Goal: Use online tool/utility: Use online tool/utility

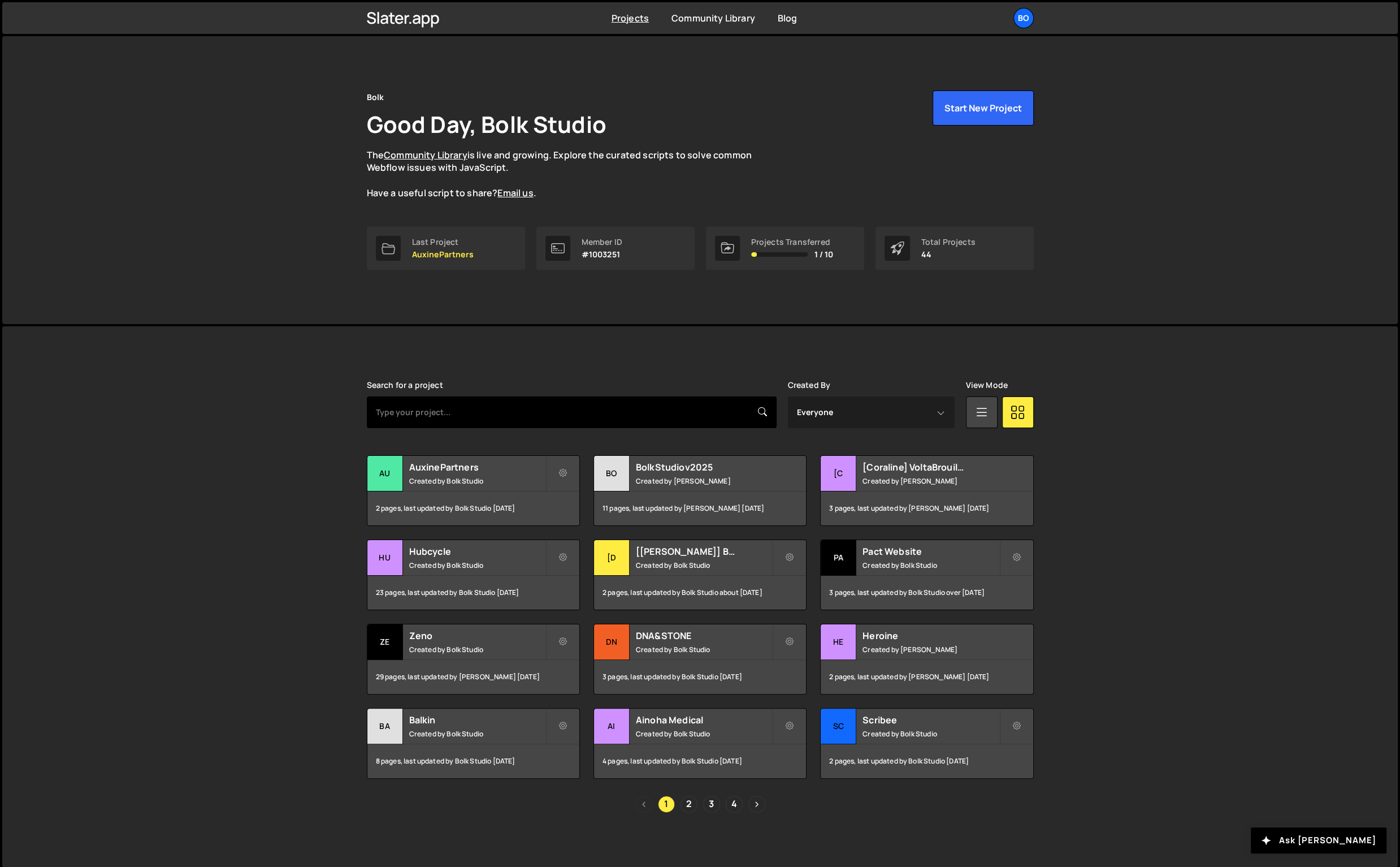
click at [543, 398] on input "text" at bounding box center [571, 412] width 410 height 32
type input "nalo"
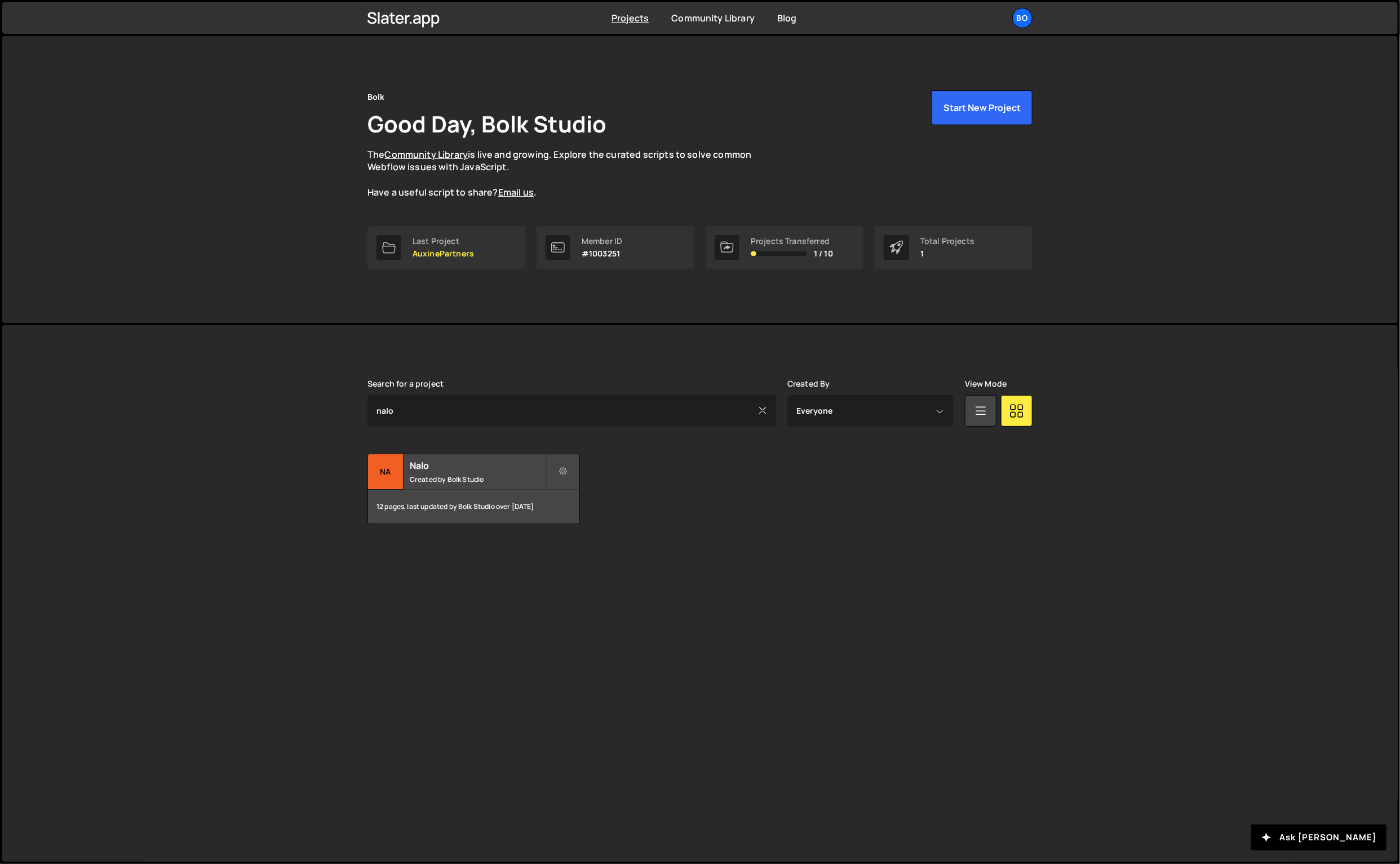
click at [478, 474] on small "Created by Bolk Studio" at bounding box center [478, 479] width 136 height 10
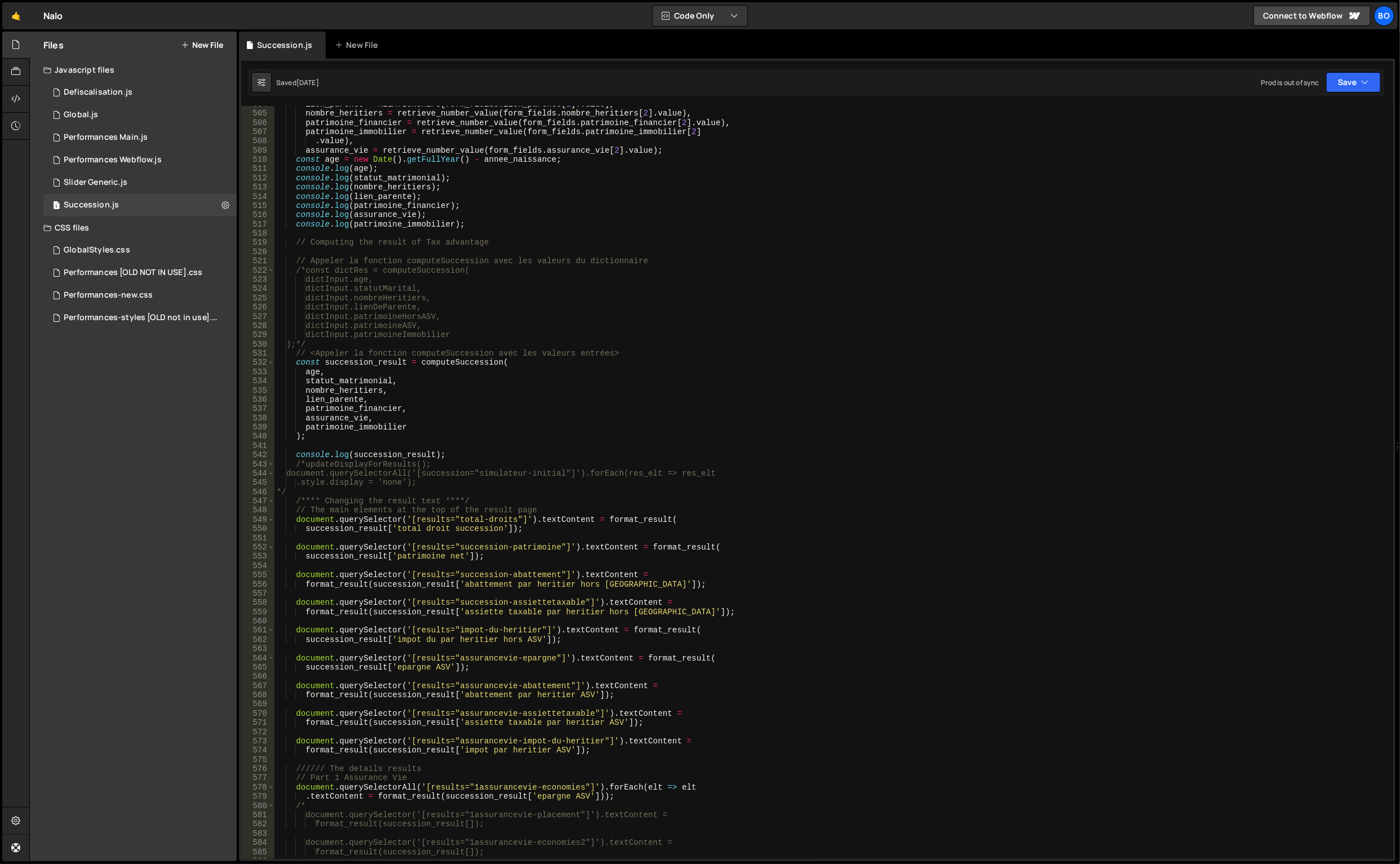
scroll to position [4859, 0]
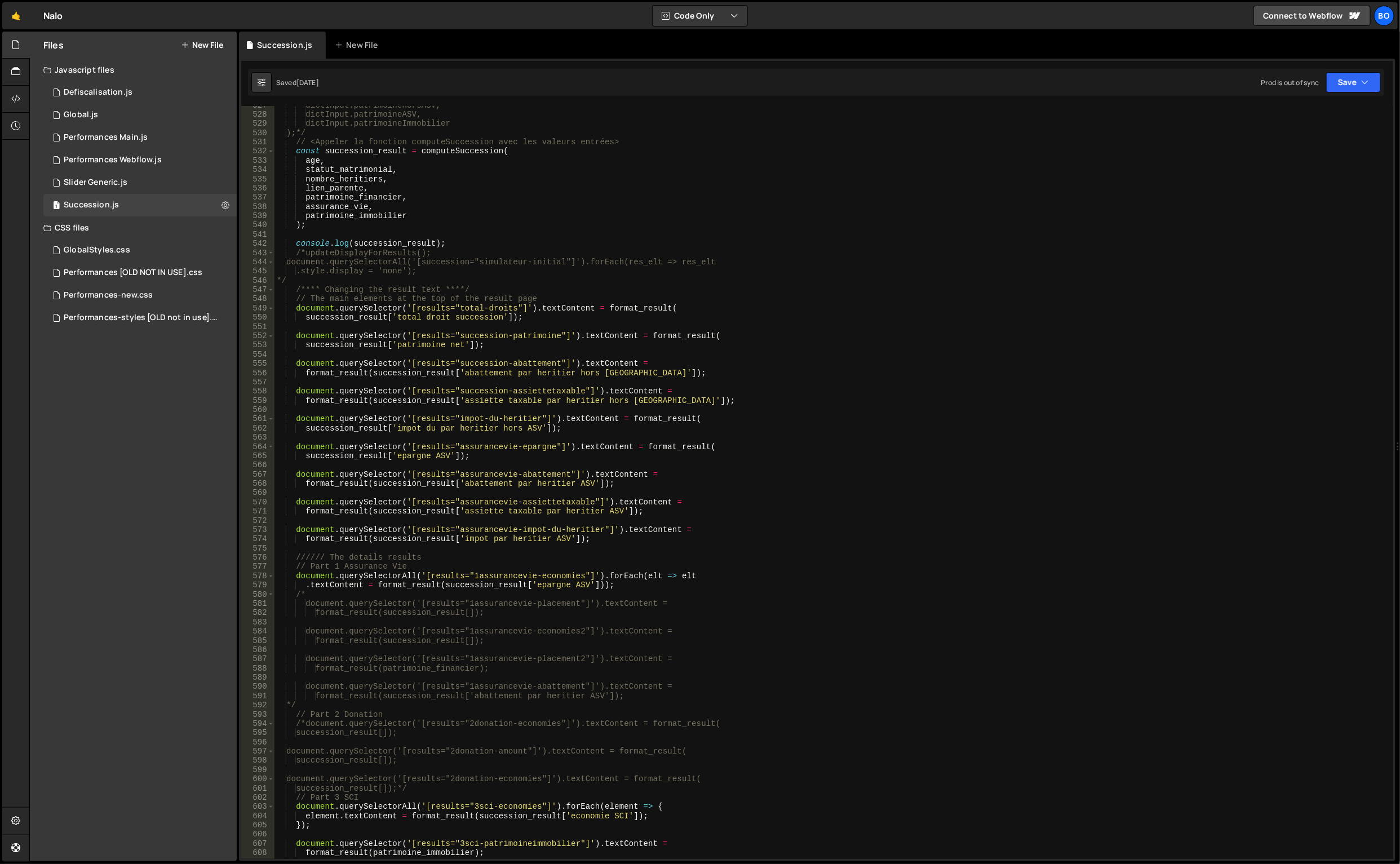
type textarea "succession_result['total droit succession']);"
click at [472, 313] on div "dictInput.patrimoineHorsASV, dictInput.patrimoineASV, dictInput.patrimoineImmob…" at bounding box center [832, 487] width 1116 height 772
click at [431, 321] on div "dictInput.patrimoineHorsASV, dictInput.patrimoineASV, dictInput.patrimoineImmob…" at bounding box center [832, 487] width 1116 height 772
drag, startPoint x: 305, startPoint y: 318, endPoint x: 509, endPoint y: 316, distance: 204.0
click at [509, 316] on div "dictInput.patrimoineHorsASV, dictInput.patrimoineASV, dictInput.patrimoineImmob…" at bounding box center [832, 487] width 1116 height 772
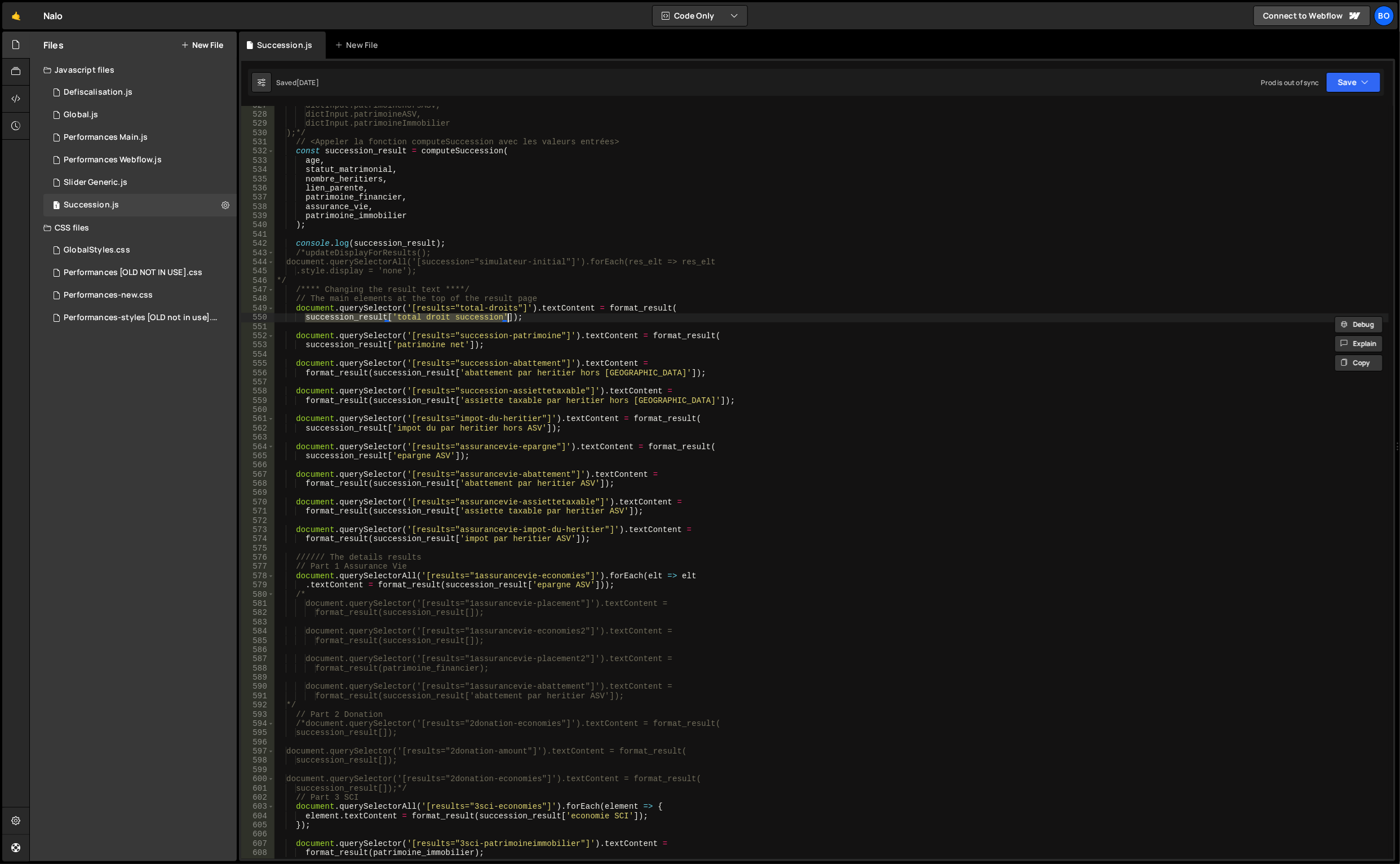
click at [387, 355] on div "dictInput.patrimoineHorsASV, dictInput.patrimoineASV, dictInput.patrimoineImmob…" at bounding box center [832, 487] width 1116 height 772
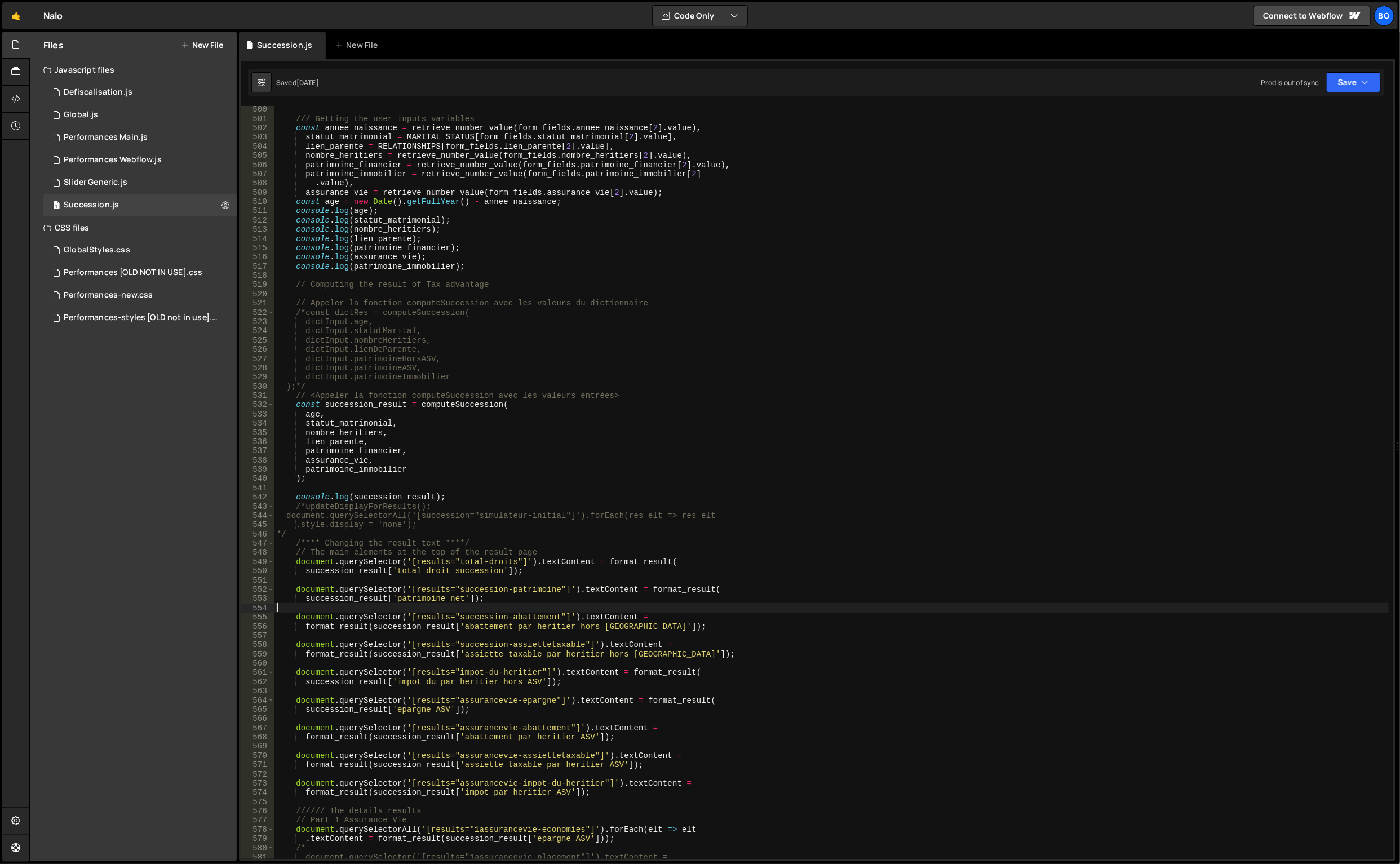
scroll to position [4732, 0]
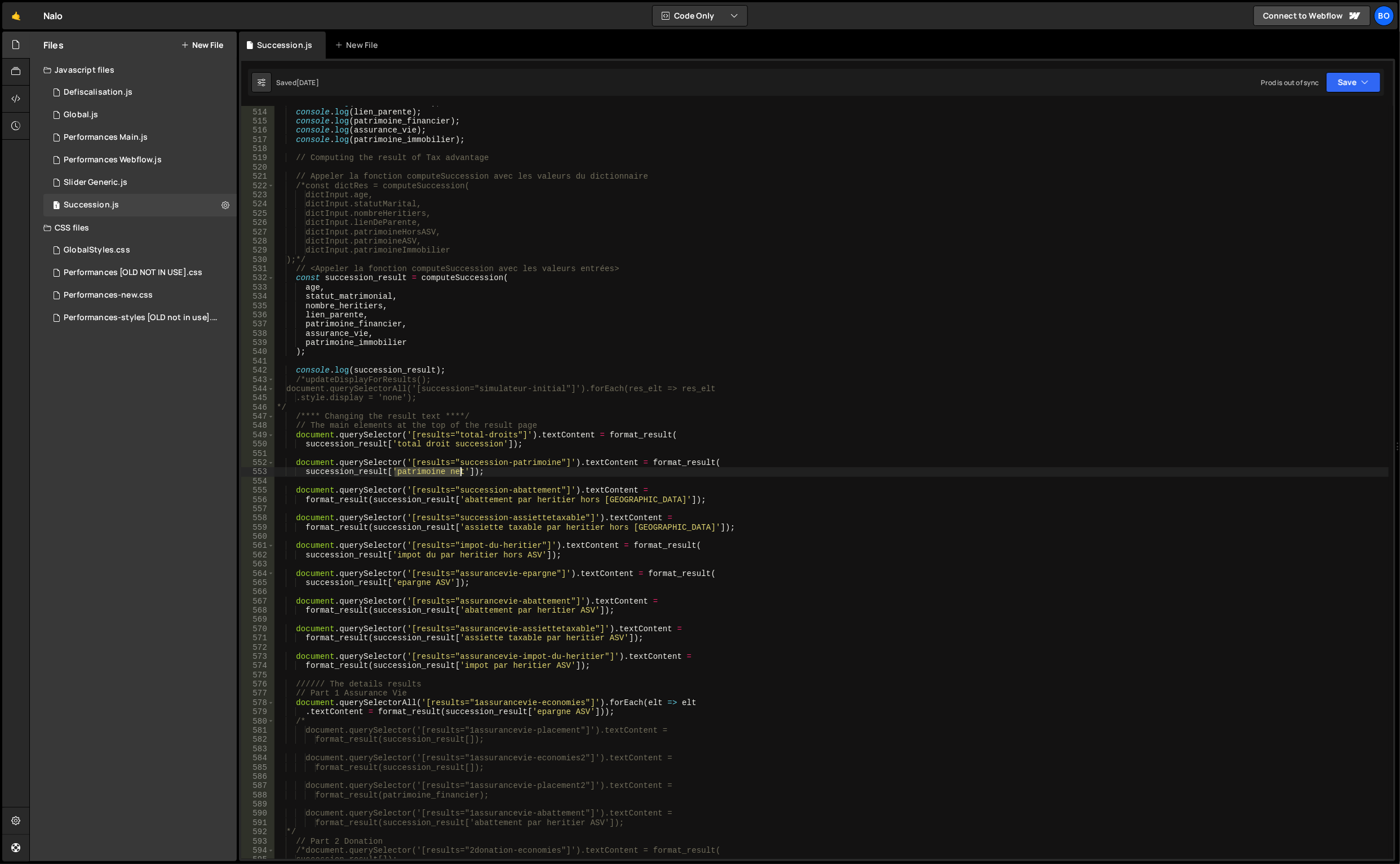
drag, startPoint x: 392, startPoint y: 474, endPoint x: 461, endPoint y: 470, distance: 69.1
click at [461, 470] on div "console . log ( nombre_heritiers ) ; console . log ( lien_parente ) ; console .…" at bounding box center [832, 483] width 1116 height 772
type textarea "succession_result['patrimoine net']);"
click at [386, 482] on div "console . log ( nombre_heritiers ) ; console . log ( lien_parente ) ; console .…" at bounding box center [832, 483] width 1116 height 772
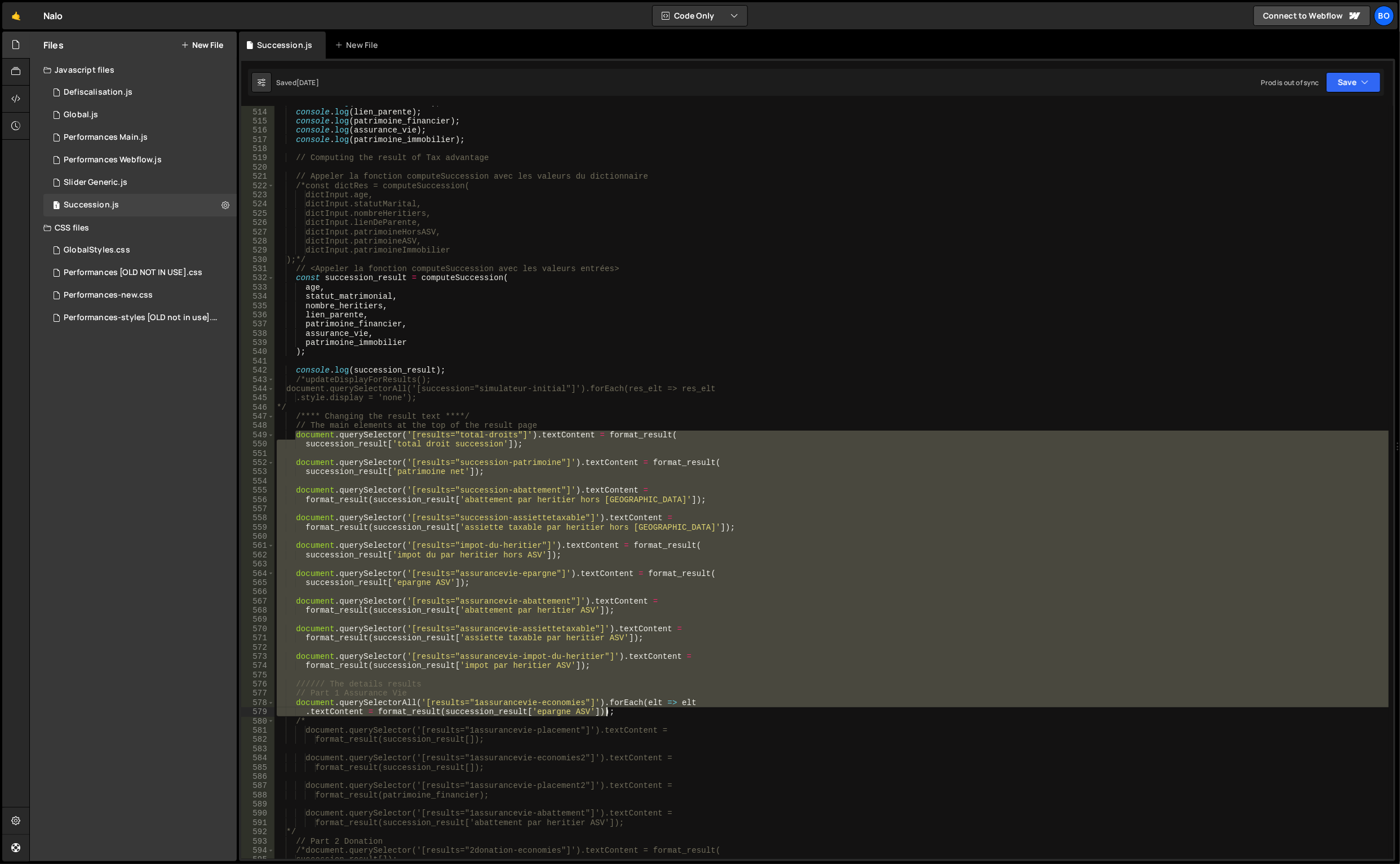
drag, startPoint x: 294, startPoint y: 439, endPoint x: 673, endPoint y: 710, distance: 465.9
click at [673, 710] on div "console . log ( nombre_heritiers ) ; console . log ( lien_parente ) ; console .…" at bounding box center [832, 483] width 1116 height 772
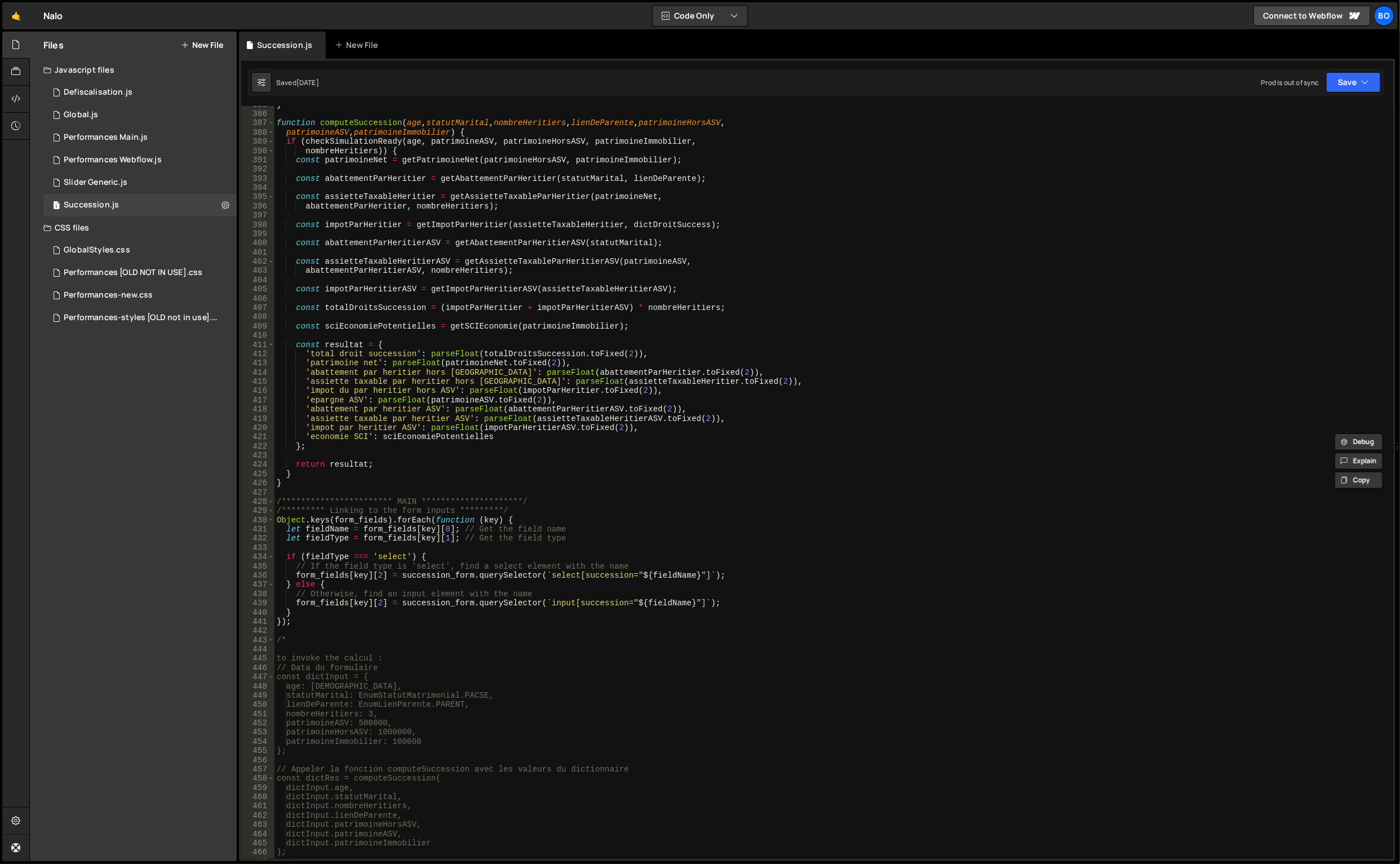
scroll to position [3507, 0]
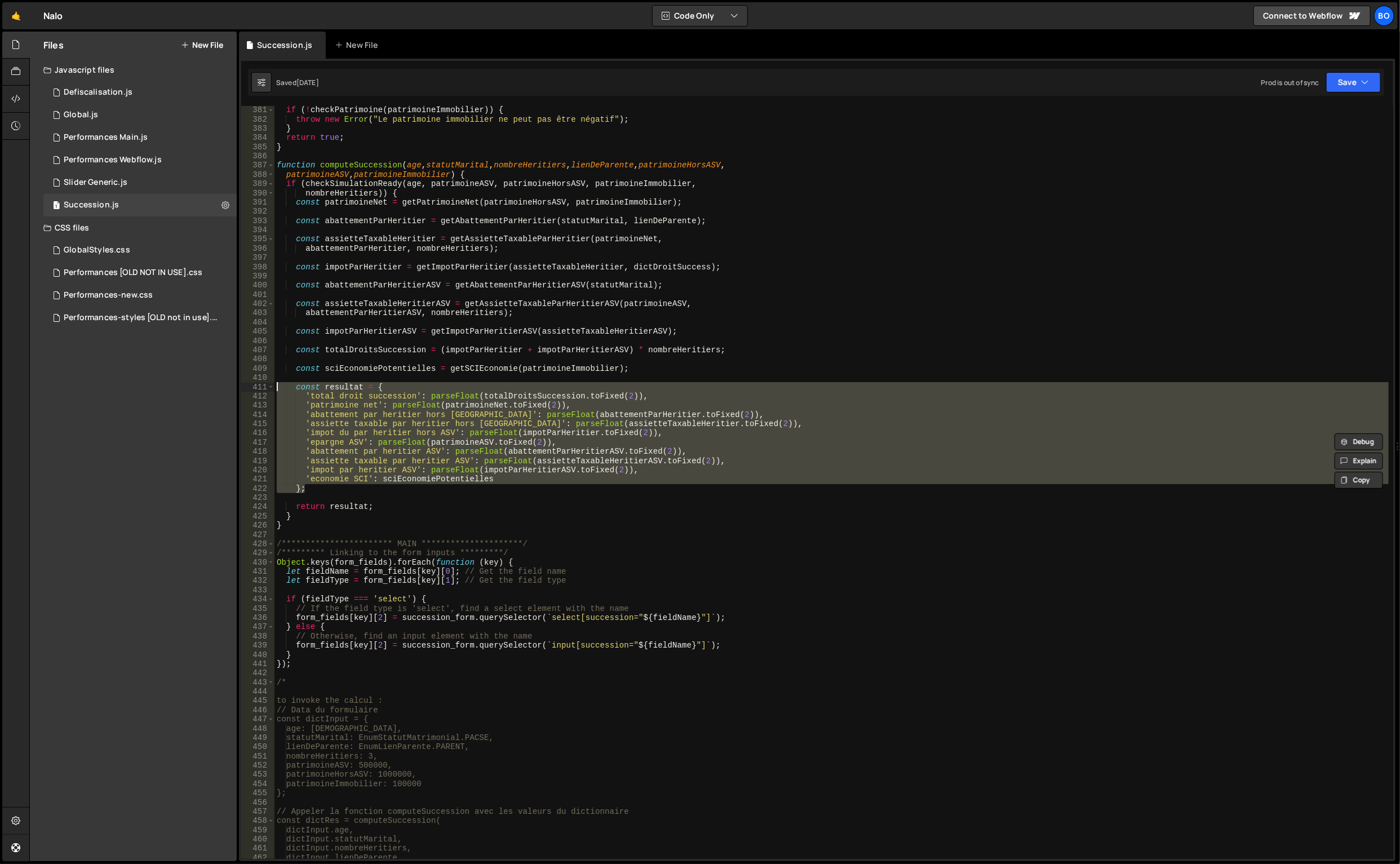
drag, startPoint x: 328, startPoint y: 490, endPoint x: 273, endPoint y: 386, distance: 117.6
click at [273, 386] on div "document.querySelectorAll('[results="1assurancevie-economies"]').forEach(elt =>…" at bounding box center [817, 483] width 1152 height 753
type textarea "const resultat = { 'total droit succession': parseFloat(totalDroitsSuccession.t…"
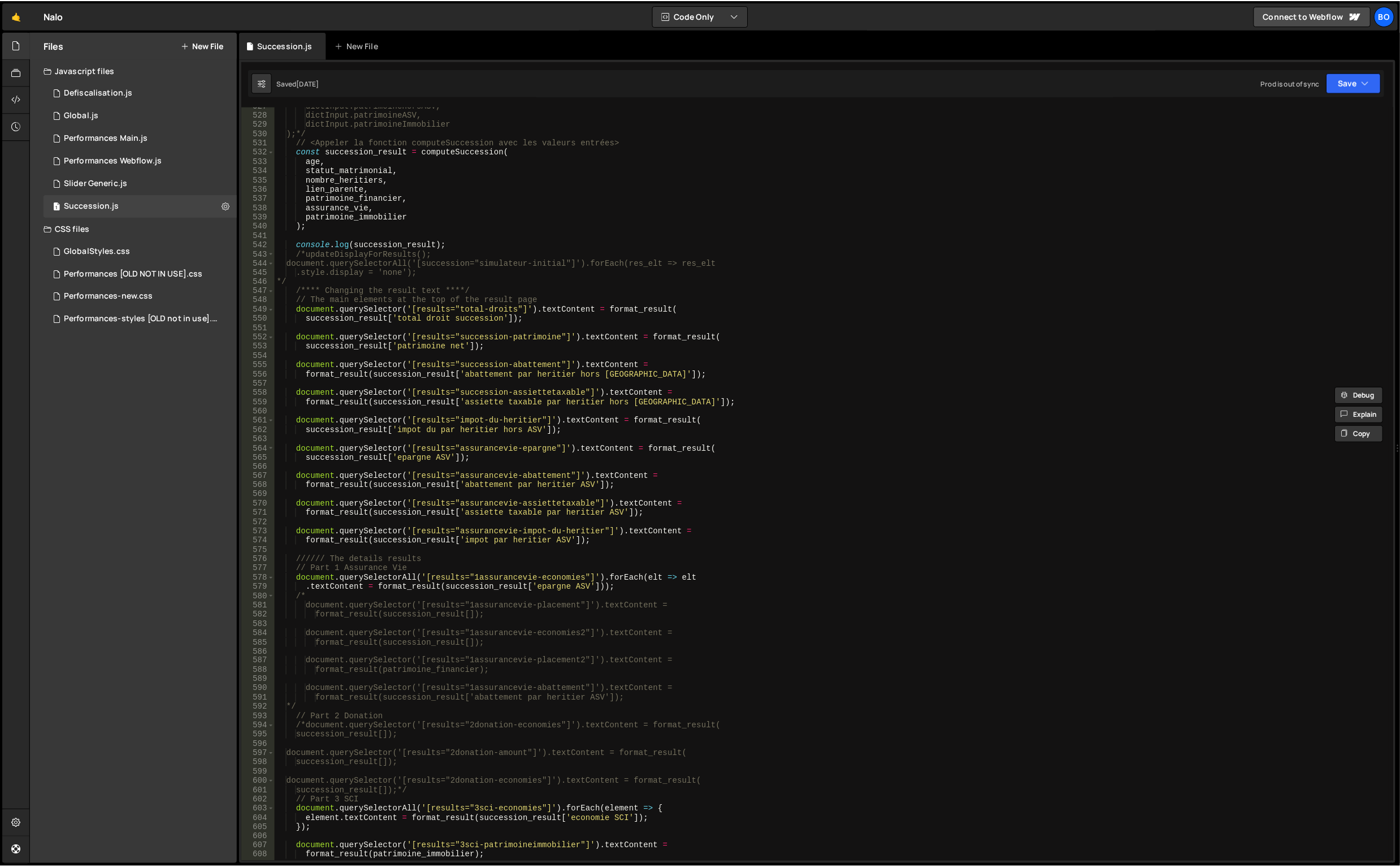
scroll to position [4876, 0]
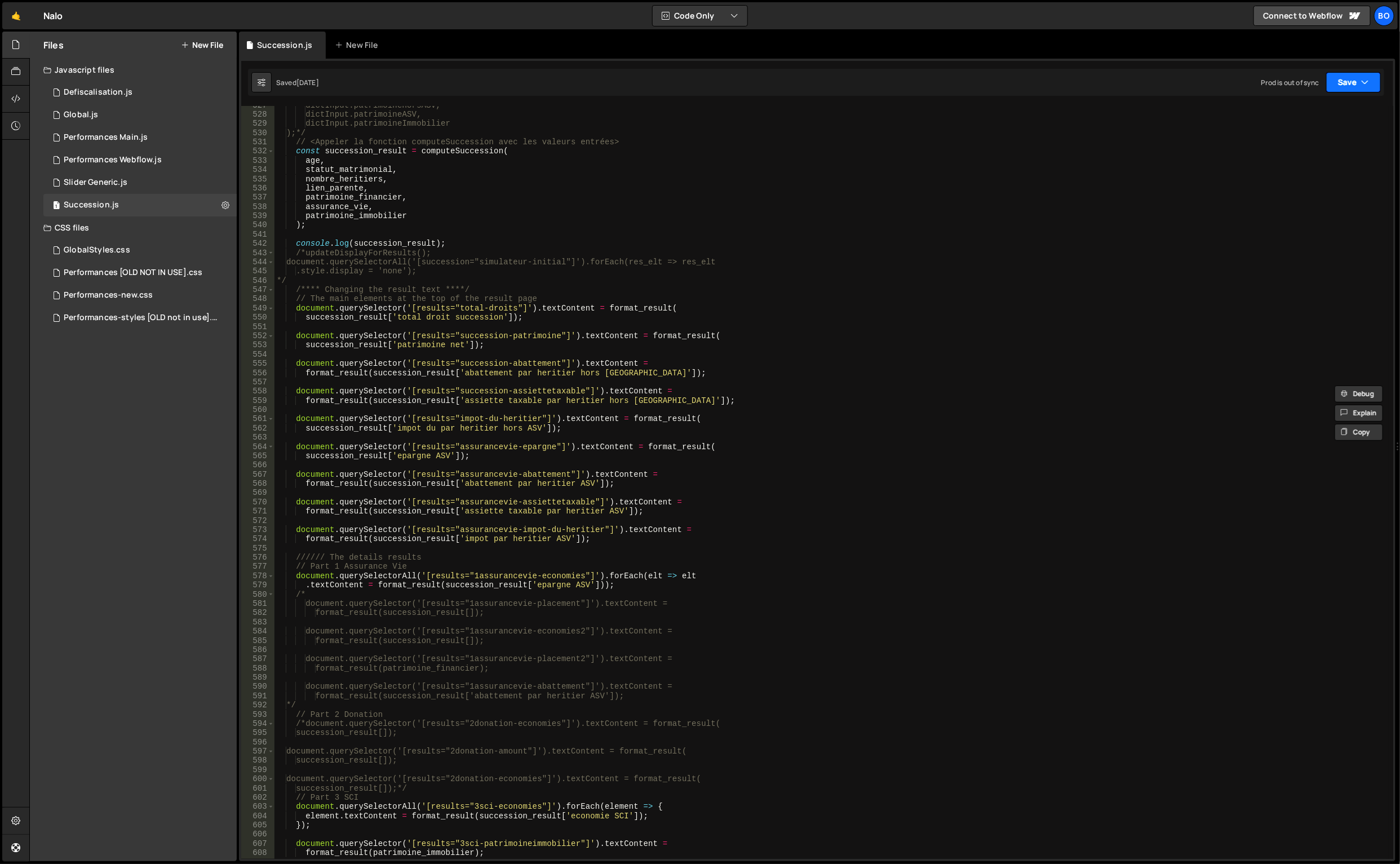
click at [1353, 85] on button "Save" at bounding box center [1354, 82] width 55 height 20
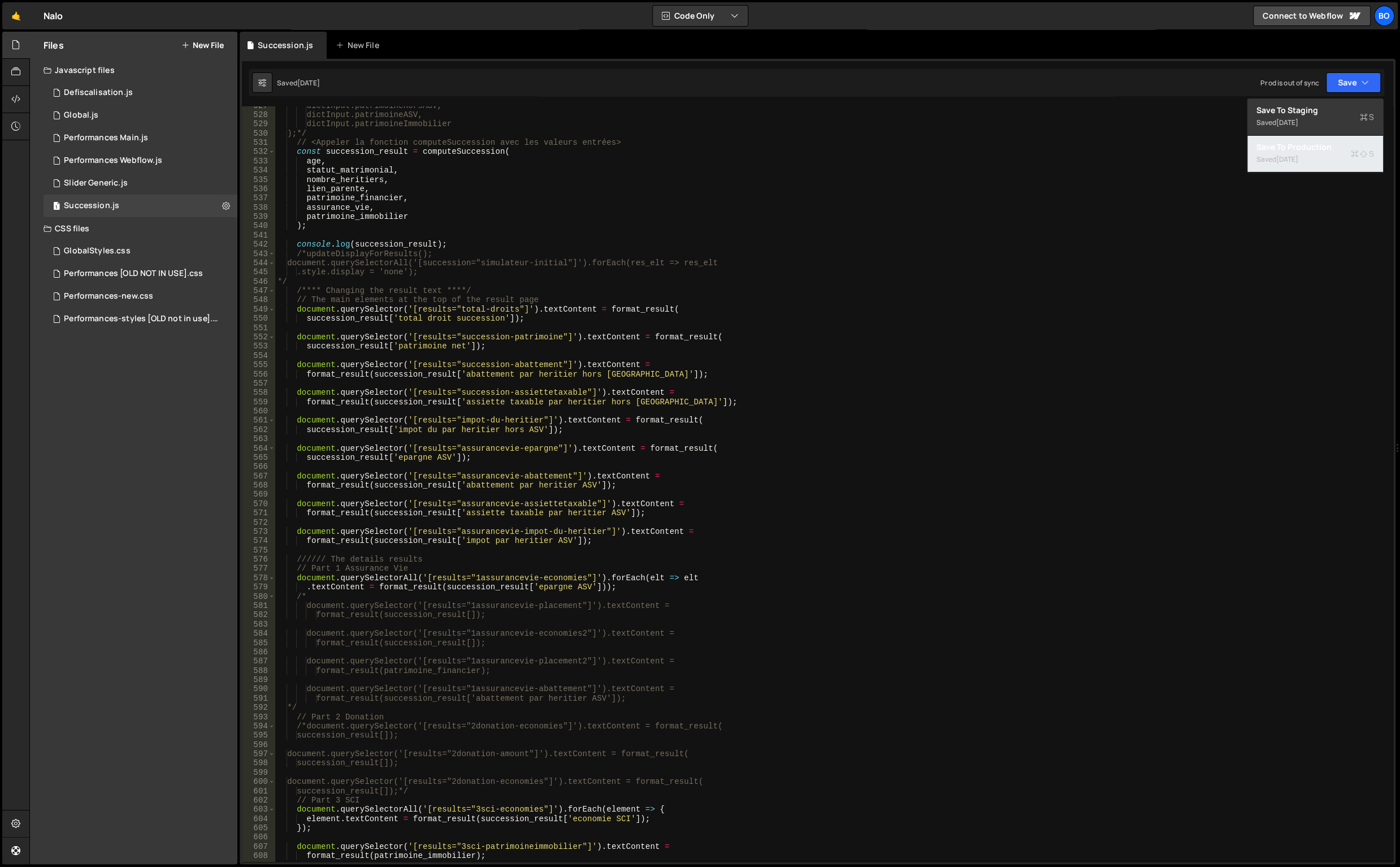
click at [1299, 159] on div "1 year ago" at bounding box center [1287, 159] width 22 height 10
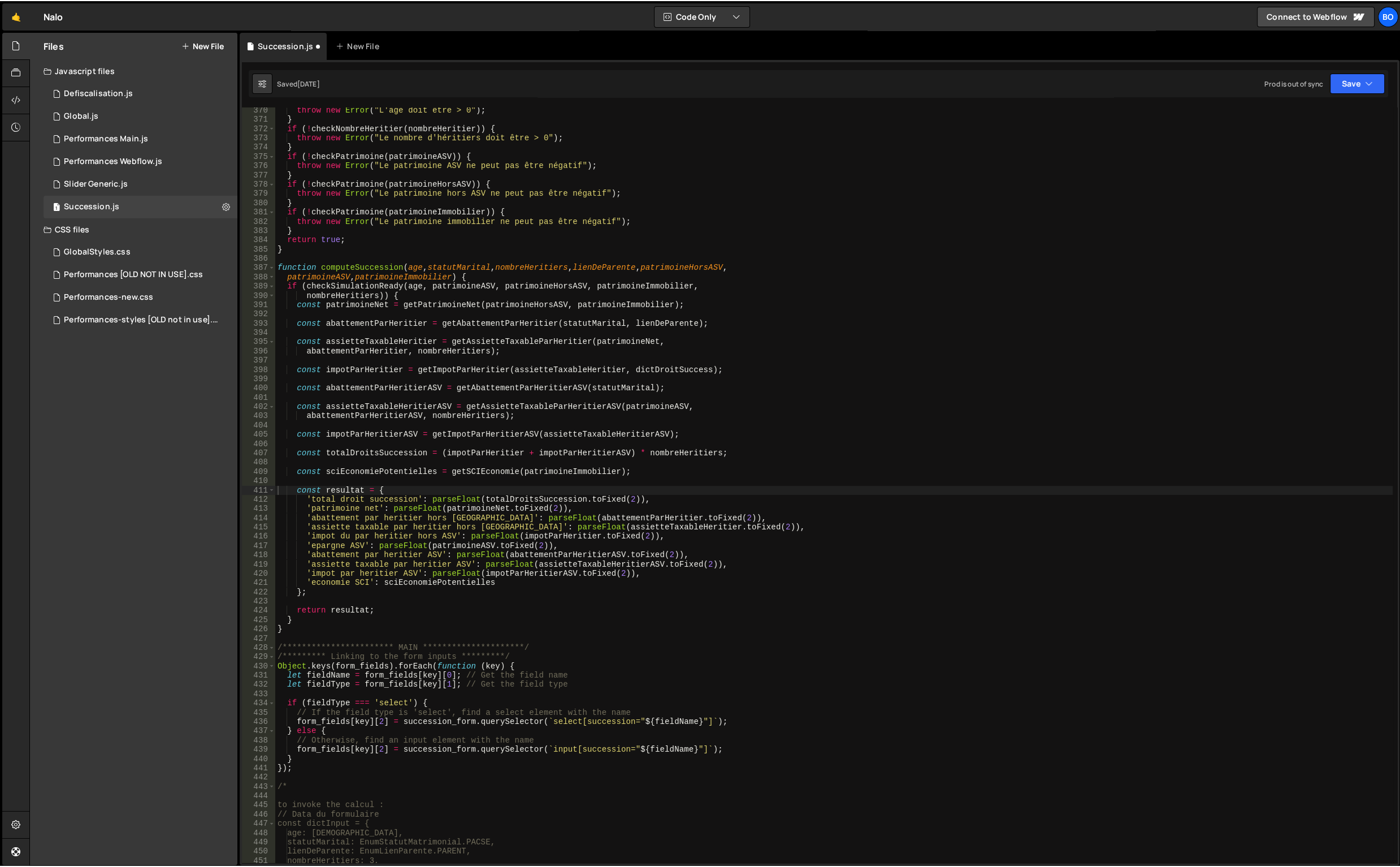
scroll to position [3419, 0]
